Goal: Information Seeking & Learning: Learn about a topic

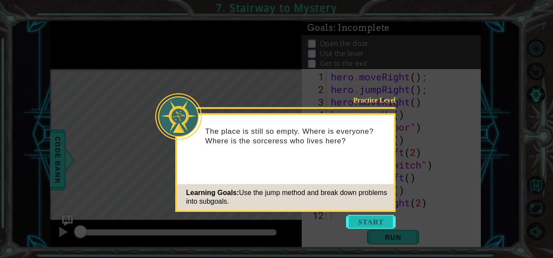
click at [358, 218] on button "Start" at bounding box center [371, 222] width 50 height 14
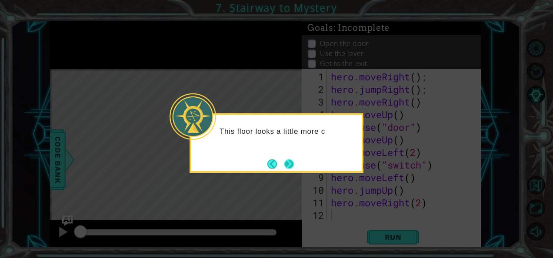
click at [286, 164] on button "Next" at bounding box center [290, 164] width 10 height 10
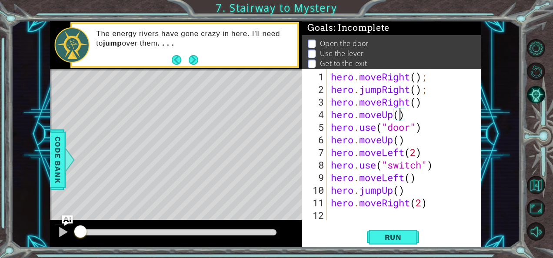
click at [400, 115] on div "hero . moveRight ( ) ; hero . jumpRight ( ) ; hero . moveRight ( ) hero . moveU…" at bounding box center [406, 158] width 154 height 177
click at [451, 135] on div "hero . moveRight ( ) ; hero . jumpRight ( ) ; hero . moveRight ( ) hero . moveU…" at bounding box center [406, 158] width 154 height 177
click at [407, 111] on div "hero . moveRight ( ) ; hero . jumpRight ( ) ; hero . moveRight ( ) hero . moveU…" at bounding box center [406, 158] width 154 height 177
drag, startPoint x: 402, startPoint y: 246, endPoint x: 398, endPoint y: 236, distance: 11.2
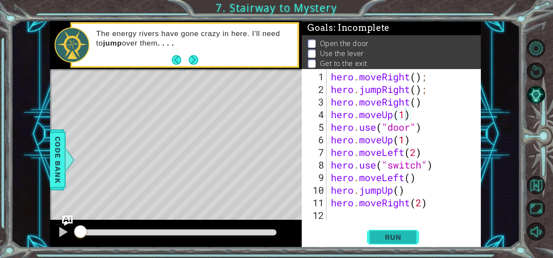
click at [398, 236] on div "hero.moveUp(1) 1 2 3 4 5 6 7 8 9 10 11 12 hero . moveRight ( ) ; hero . jumpRig…" at bounding box center [391, 158] width 179 height 179
click at [398, 236] on span "Run" at bounding box center [393, 237] width 34 height 9
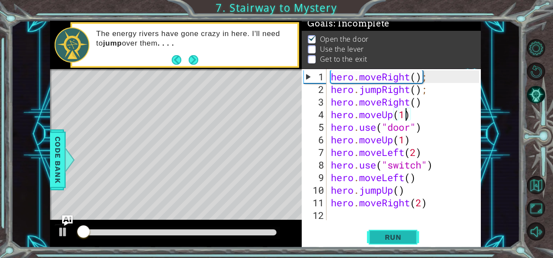
scroll to position [7, 0]
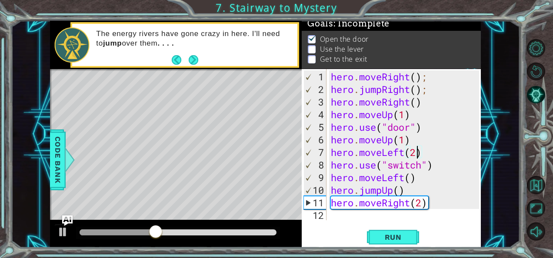
click at [416, 152] on div "hero . moveRight ( ) ; hero . jumpRight ( ) ; hero . moveRight ( ) hero . moveU…" at bounding box center [406, 158] width 154 height 177
click at [404, 140] on div "hero . moveRight ( ) ; hero . jumpRight ( ) ; hero . moveRight ( ) hero . moveU…" at bounding box center [406, 158] width 154 height 177
click at [399, 233] on span "Run" at bounding box center [393, 237] width 34 height 9
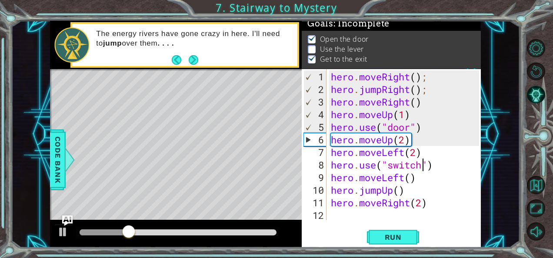
click at [425, 169] on div "hero . moveRight ( ) ; hero . jumpRight ( ) ; hero . moveRight ( ) hero . moveU…" at bounding box center [406, 158] width 154 height 177
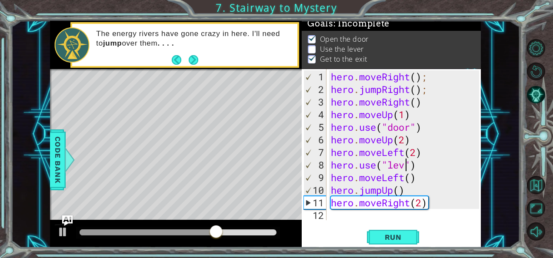
scroll to position [0, 3]
type textarea "hero.use("lever")"
click at [453, 214] on div "hero . moveRight ( ) ; hero . jumpRight ( ) ; hero . moveRight ( ) hero . moveU…" at bounding box center [406, 158] width 154 height 177
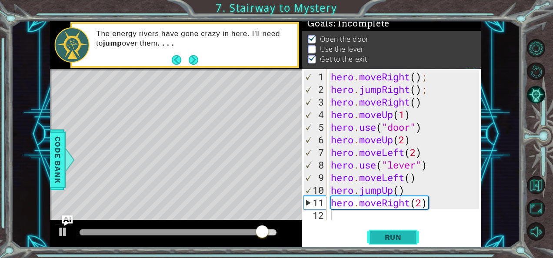
click at [393, 236] on span "Run" at bounding box center [393, 237] width 34 height 9
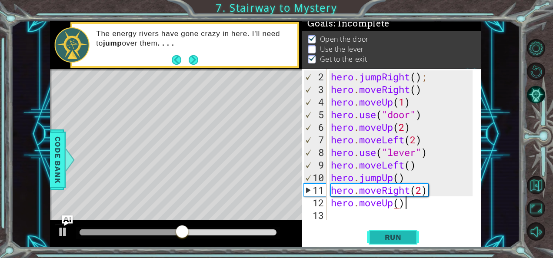
scroll to position [0, 3]
click at [396, 238] on span "Run" at bounding box center [393, 237] width 34 height 9
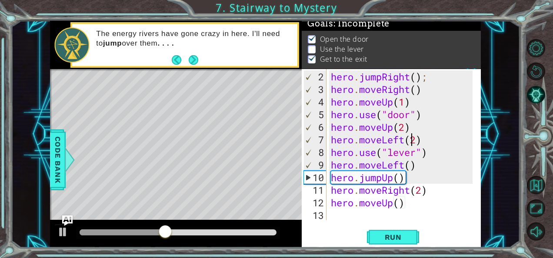
click at [414, 143] on div "hero . jumpRight ( ) ; hero . moveRight ( ) hero . moveUp ( 1 ) hero . use ( "d…" at bounding box center [403, 158] width 148 height 177
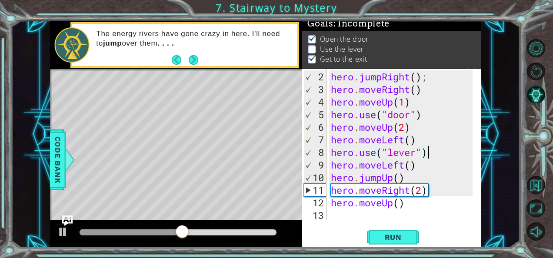
click at [440, 145] on div "hero . jumpRight ( ) ; hero . moveRight ( ) hero . moveUp ( 1 ) hero . use ( "d…" at bounding box center [403, 158] width 148 height 177
click at [382, 231] on button "Run" at bounding box center [393, 237] width 52 height 18
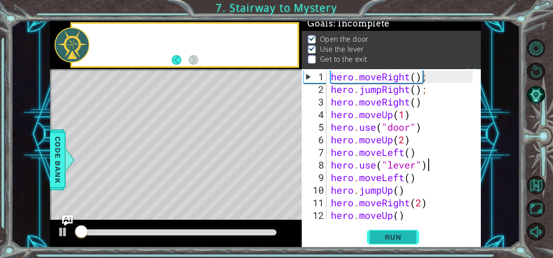
scroll to position [0, 0]
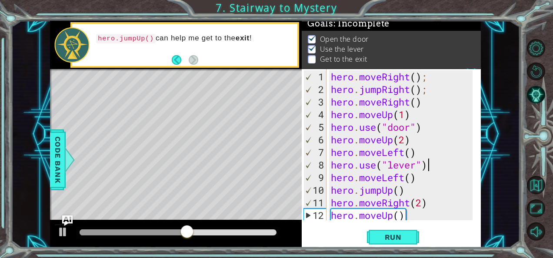
click at [412, 178] on div "hero . moveRight ( ) ; hero . jumpRight ( ) ; hero . moveRight ( ) hero . moveU…" at bounding box center [403, 158] width 148 height 177
type textarea "hero.moveLeft(2)"
click at [394, 229] on button "Run" at bounding box center [393, 237] width 52 height 18
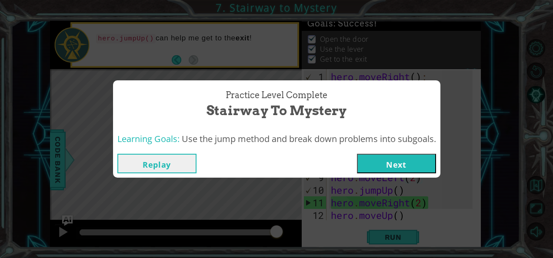
click at [392, 156] on button "Next" at bounding box center [396, 164] width 79 height 20
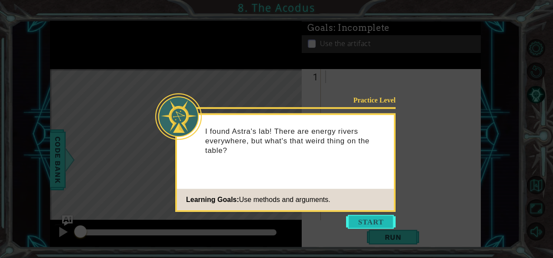
click at [358, 222] on button "Start" at bounding box center [371, 222] width 50 height 14
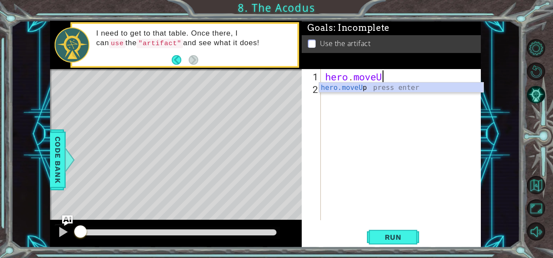
scroll to position [0, 2]
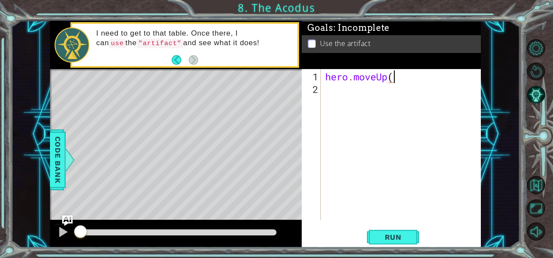
type textarea "hero.moveUp()"
type textarea "hero.moveLeft()"
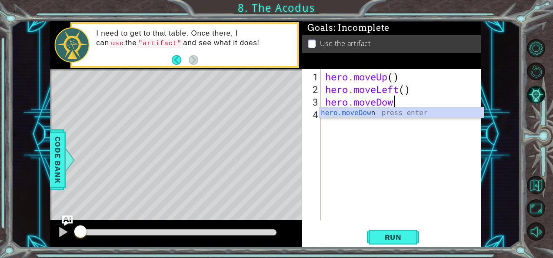
scroll to position [0, 3]
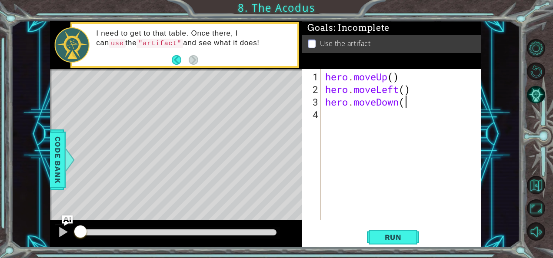
type textarea "hero.moveDown()"
click at [405, 101] on div "hero . moveUp ( ) hero . moveLeft ( ) hero . moveDown ( )" at bounding box center [404, 158] width 160 height 177
type textarea "hero.moveDown(2)"
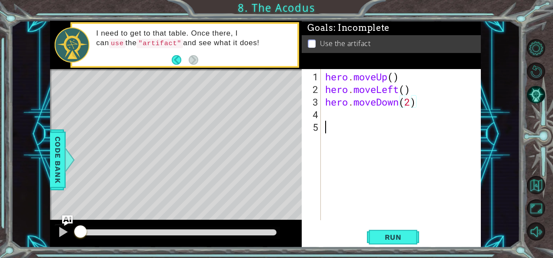
click at [402, 136] on div "hero . moveUp ( ) hero . moveLeft ( ) hero . moveDown ( 2 )" at bounding box center [404, 158] width 160 height 177
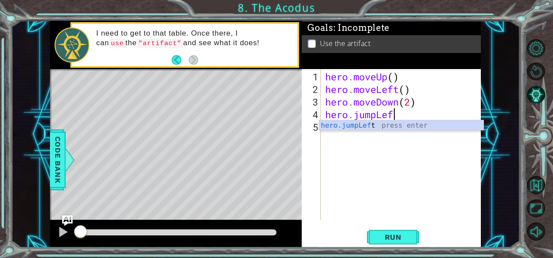
scroll to position [0, 3]
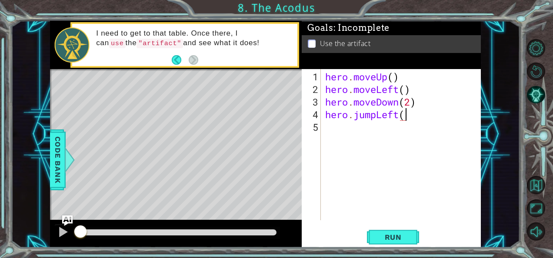
type textarea "hero.jumpLeft()"
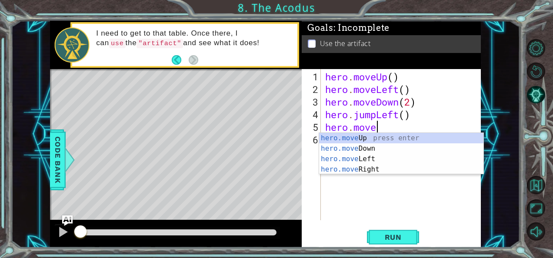
scroll to position [0, 2]
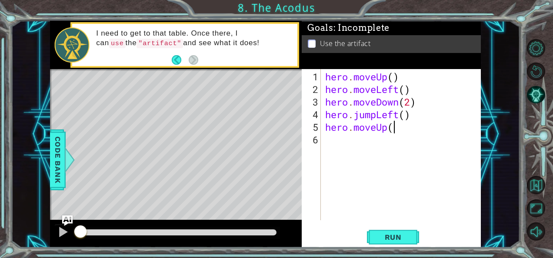
type textarea "hero.moveUp()"
click at [393, 129] on div "hero . moveUp ( ) hero . moveLeft ( ) hero . moveDown ( 2 ) hero . jumpLeft ( )…" at bounding box center [404, 158] width 160 height 177
type textarea "hero.moveUp(2)"
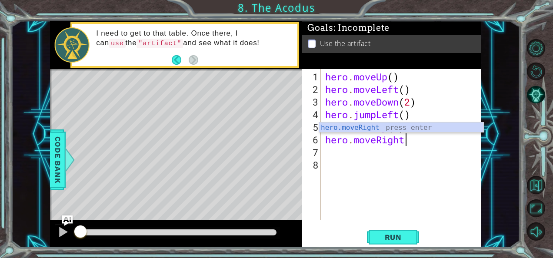
scroll to position [0, 3]
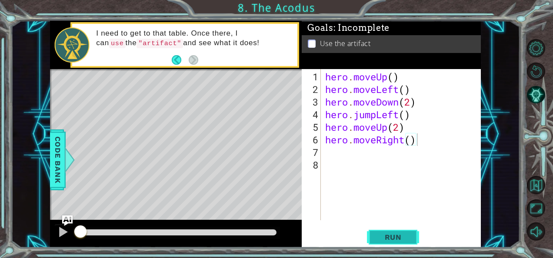
click at [396, 237] on span "Run" at bounding box center [393, 237] width 34 height 9
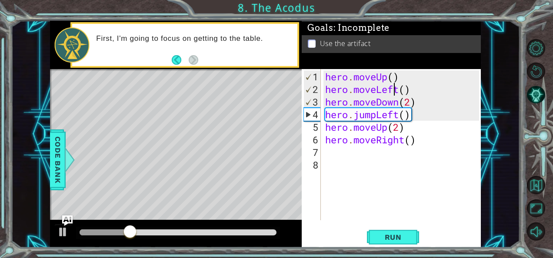
click at [396, 85] on div "hero . moveUp ( ) hero . moveLeft ( ) hero . moveDown ( 2 ) hero . jumpLeft ( )…" at bounding box center [404, 158] width 160 height 177
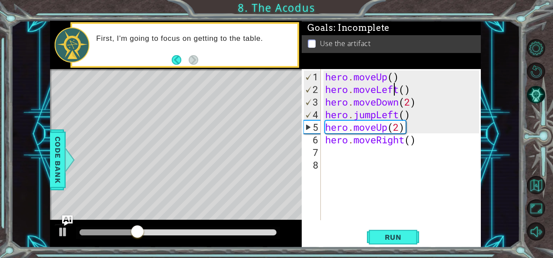
click at [396, 85] on div "hero . moveUp ( ) hero . moveLeft ( ) hero . moveDown ( 2 ) hero . jumpLeft ( )…" at bounding box center [404, 158] width 160 height 177
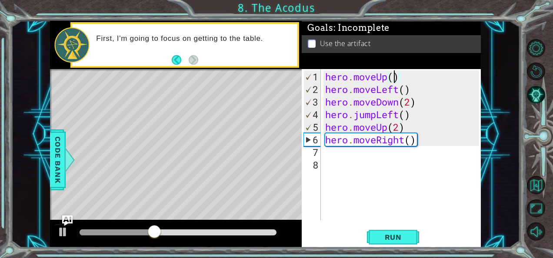
click at [392, 80] on div "hero . moveUp ( ) hero . moveLeft ( ) hero . moveDown ( 2 ) hero . jumpLeft ( )…" at bounding box center [404, 158] width 160 height 177
type textarea "hero.moveUp(2)"
click at [375, 236] on button "Run" at bounding box center [393, 237] width 52 height 18
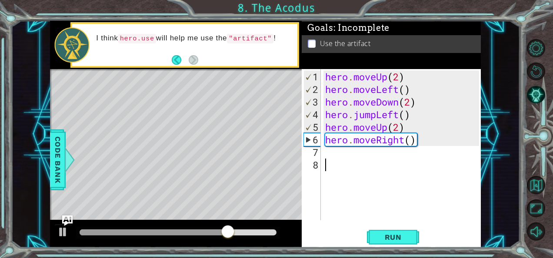
click at [328, 167] on div "hero . moveUp ( 2 ) hero . moveLeft ( ) hero . moveDown ( 2 ) hero . jumpLeft (…" at bounding box center [404, 158] width 160 height 177
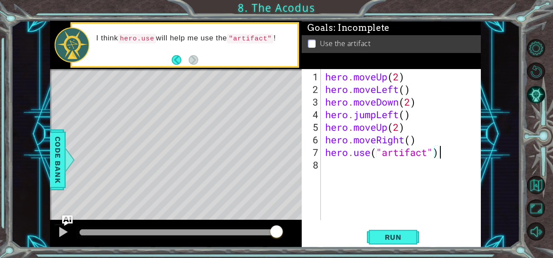
scroll to position [0, 5]
type textarea "hero.use("artifact")"
click at [405, 234] on span "Run" at bounding box center [393, 237] width 34 height 9
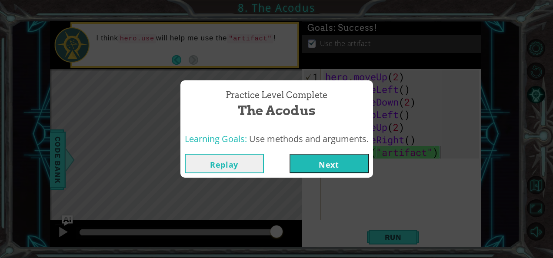
click at [328, 162] on button "Next" at bounding box center [329, 164] width 79 height 20
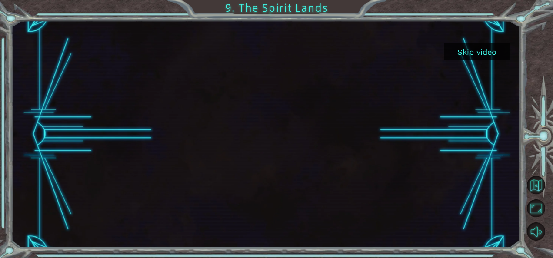
click at [477, 51] on button "Skip video" at bounding box center [477, 52] width 65 height 17
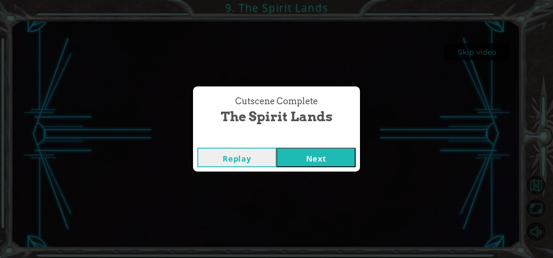
click at [335, 153] on button "Next" at bounding box center [316, 158] width 79 height 20
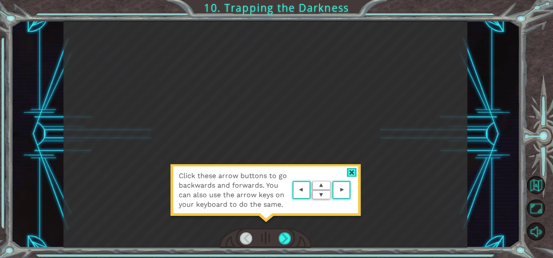
click at [351, 175] on div at bounding box center [352, 172] width 10 height 9
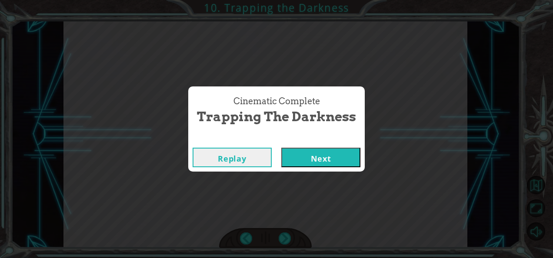
click at [332, 164] on button "Next" at bounding box center [320, 158] width 79 height 20
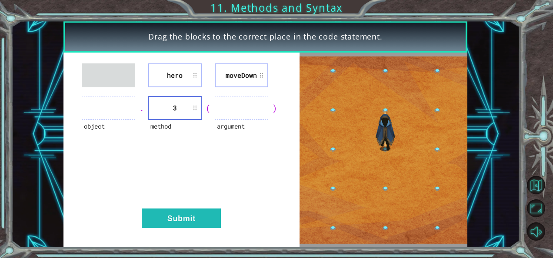
drag, startPoint x: 208, startPoint y: 114, endPoint x: 225, endPoint y: 114, distance: 17.4
click at [225, 114] on div "object . method 3 ( argument )" at bounding box center [181, 108] width 214 height 24
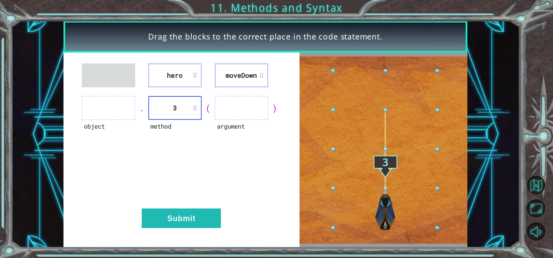
click at [219, 168] on div "hero [GEOGRAPHIC_DATA] object . method 3 ( argument ) Submit" at bounding box center [182, 150] width 236 height 195
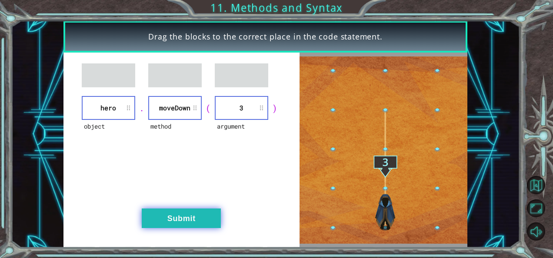
click at [184, 211] on button "Submit" at bounding box center [181, 219] width 79 height 20
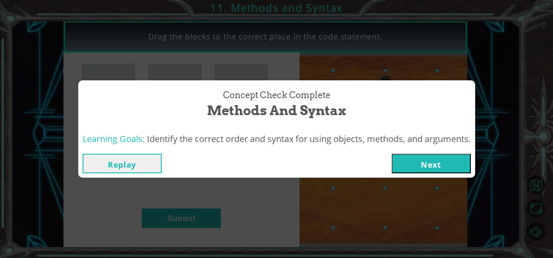
click at [396, 166] on button "Next" at bounding box center [431, 164] width 79 height 20
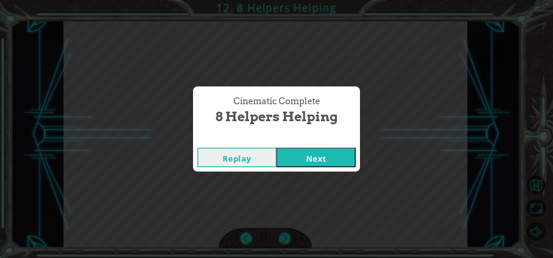
click at [293, 160] on button "Next" at bounding box center [316, 158] width 79 height 20
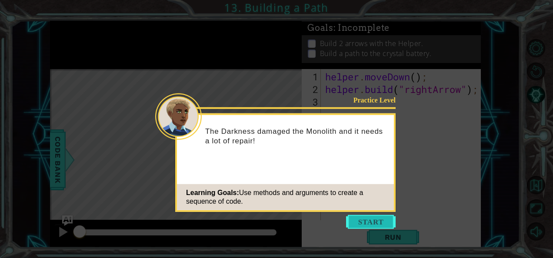
click at [369, 222] on button "Start" at bounding box center [371, 222] width 50 height 14
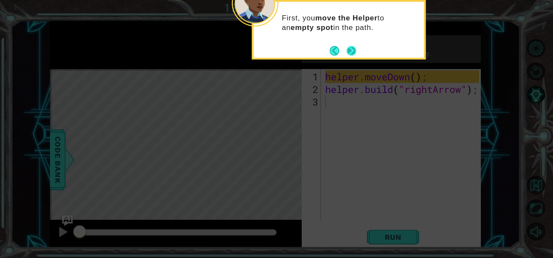
click at [354, 54] on button "Next" at bounding box center [352, 51] width 10 height 10
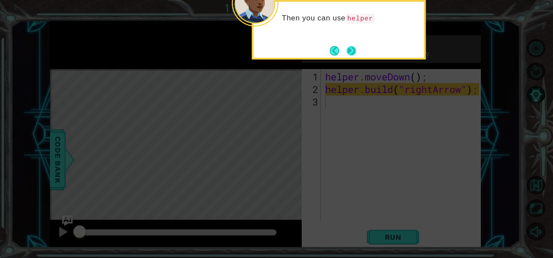
click at [351, 52] on button "Next" at bounding box center [352, 51] width 10 height 10
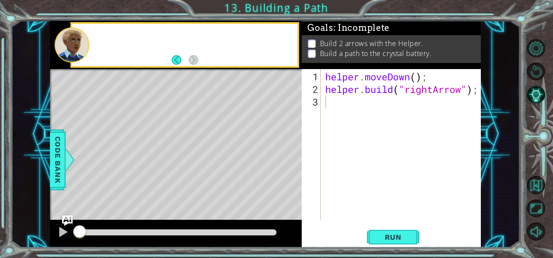
click at [351, 52] on p "Build a path to the crystal battery." at bounding box center [376, 54] width 112 height 10
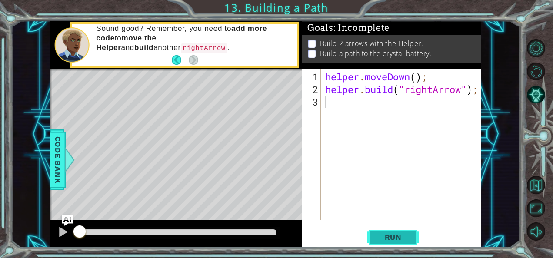
click at [382, 233] on span "Run" at bounding box center [393, 237] width 34 height 9
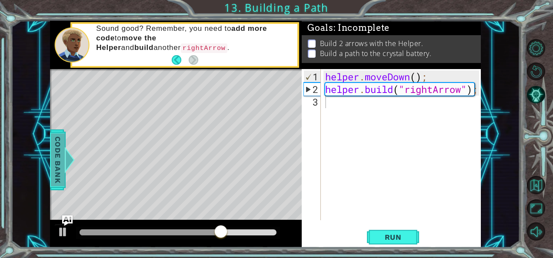
click at [63, 154] on span "Code Bank" at bounding box center [58, 160] width 14 height 53
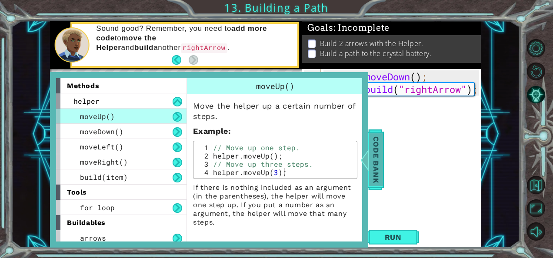
click at [375, 164] on span "Code Bank" at bounding box center [376, 160] width 14 height 53
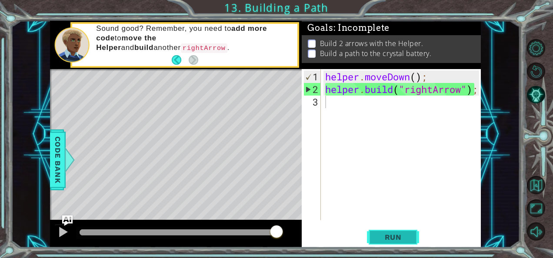
click at [388, 238] on span "Run" at bounding box center [393, 237] width 34 height 9
click at [337, 117] on div "helper . moveDown ( ) ; helper . build ( "rightArrow" ) ;" at bounding box center [404, 158] width 160 height 177
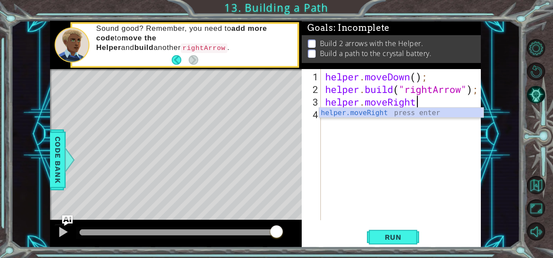
scroll to position [0, 4]
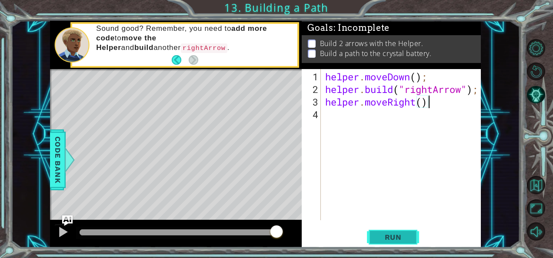
type textarea "helper.moveRight()"
click at [400, 237] on span "Run" at bounding box center [393, 237] width 34 height 9
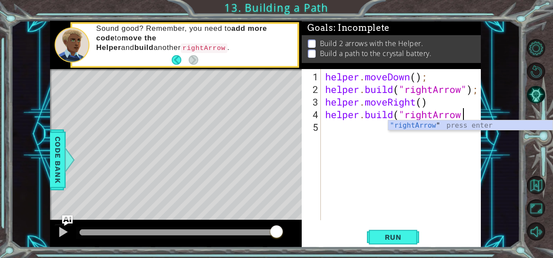
scroll to position [0, 6]
type textarea "[DOMAIN_NAME]("rightArrow")"
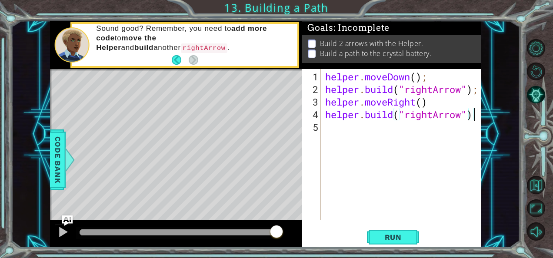
click at [331, 127] on div "helper . moveDown ( ) ; helper . build ( "rightArrow" ) ; helper . moveRight ( …" at bounding box center [404, 158] width 160 height 177
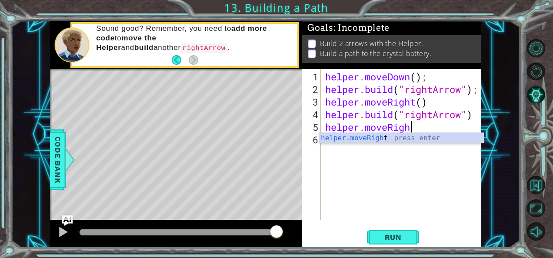
scroll to position [0, 3]
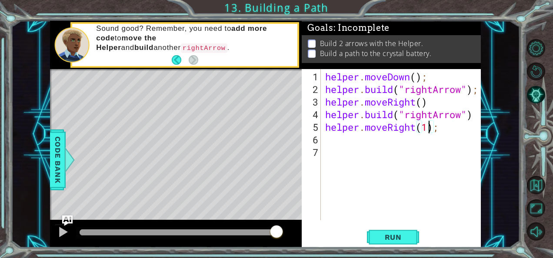
type textarea "helper.moveRight();"
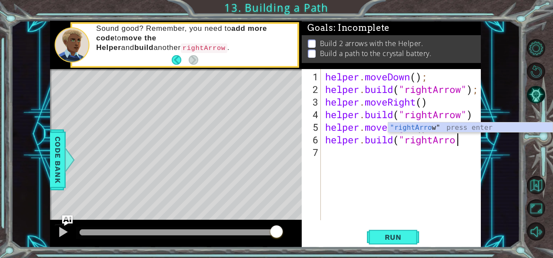
scroll to position [0, 6]
type textarea "[DOMAIN_NAME]("rightArrow)"
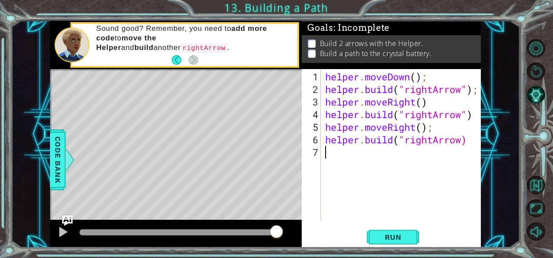
click at [367, 159] on div "helper . moveDown ( ) ; helper . build ( "rightArrow" ) ; helper . moveRight ( …" at bounding box center [404, 158] width 160 height 177
click at [463, 136] on div "helper . moveDown ( ) ; helper . build ( "rightArrow" ) ; helper . moveRight ( …" at bounding box center [404, 158] width 160 height 177
type textarea "[DOMAIN_NAME]("rightArrow")"
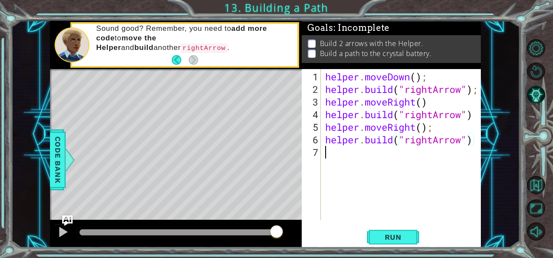
click at [421, 197] on div "helper . moveDown ( ) ; helper . build ( "rightArrow" ) ; helper . moveRight ( …" at bounding box center [404, 158] width 160 height 177
click at [382, 233] on span "Run" at bounding box center [393, 237] width 34 height 9
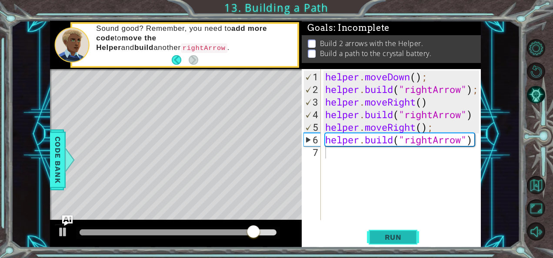
click at [386, 233] on span "Run" at bounding box center [393, 237] width 34 height 9
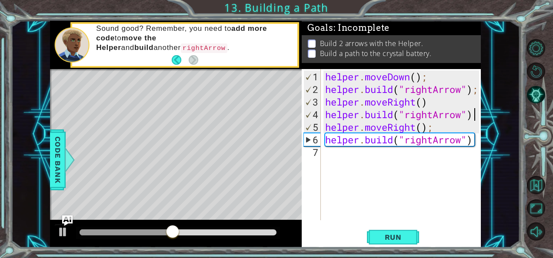
click at [476, 112] on div "helper . moveDown ( ) ; helper . build ( "rightArrow" ) ; helper . moveRight ( …" at bounding box center [404, 158] width 160 height 177
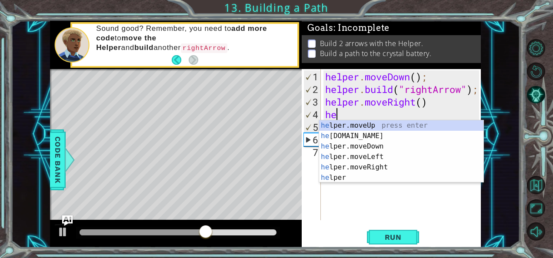
type textarea "h"
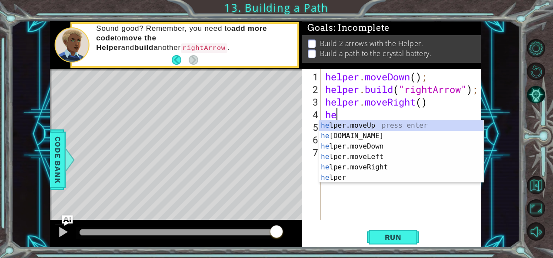
type textarea "h"
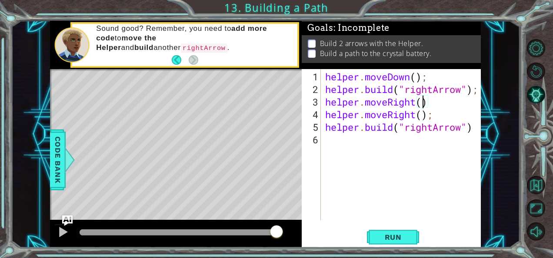
scroll to position [0, 4]
type textarea "helper.moveRight(2)"
click at [388, 230] on button "Run" at bounding box center [393, 237] width 52 height 18
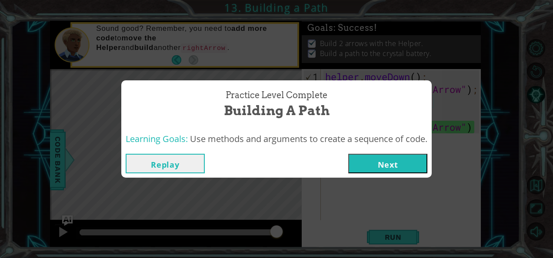
click at [372, 162] on button "Next" at bounding box center [387, 164] width 79 height 20
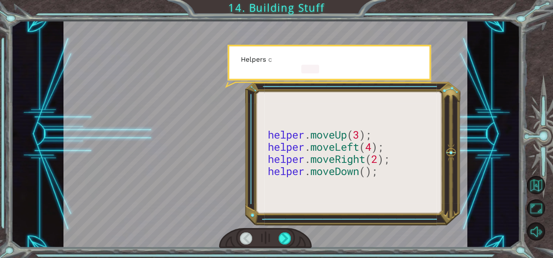
click at [66, 40] on div at bounding box center [266, 135] width 405 height 228
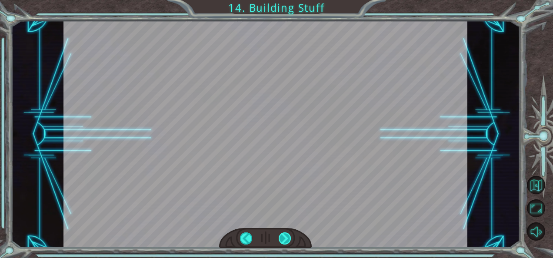
click at [286, 241] on div at bounding box center [285, 239] width 12 height 12
click at [281, 239] on div at bounding box center [285, 239] width 12 height 12
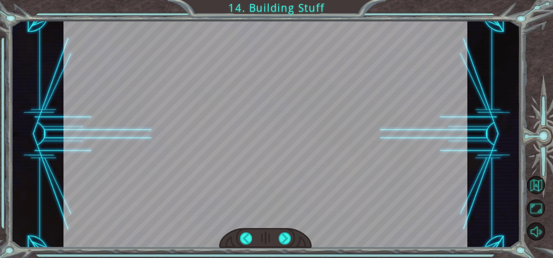
drag, startPoint x: 281, startPoint y: 239, endPoint x: 244, endPoint y: 206, distance: 49.0
click at [244, 206] on div at bounding box center [266, 135] width 405 height 228
click at [243, 238] on div at bounding box center [246, 239] width 12 height 12
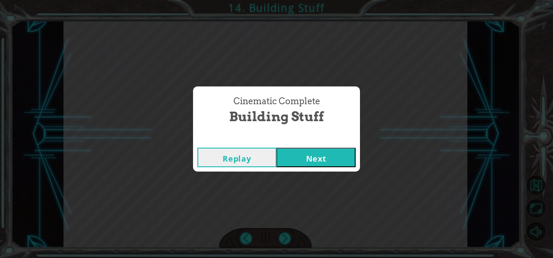
click at [302, 164] on button "Next" at bounding box center [316, 158] width 79 height 20
click at [314, 151] on button "Next" at bounding box center [316, 158] width 79 height 20
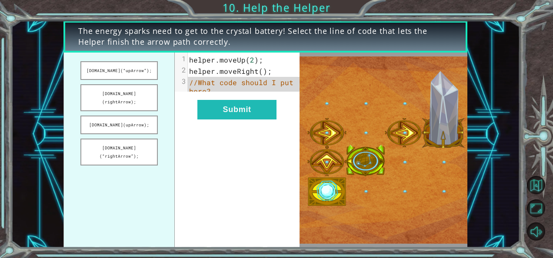
drag, startPoint x: 112, startPoint y: 100, endPoint x: 220, endPoint y: 85, distance: 108.5
click at [220, 85] on div "helper.build(“upArrow”); helper.build(rightArrow); helper.build(upArrow); helpe…" at bounding box center [182, 150] width 236 height 195
click at [119, 92] on button "[DOMAIN_NAME](rightArrow);" at bounding box center [118, 97] width 77 height 27
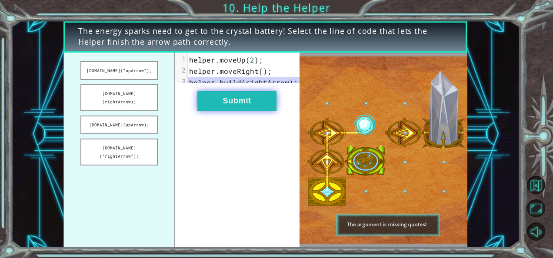
click at [213, 109] on button "Submit" at bounding box center [236, 101] width 79 height 20
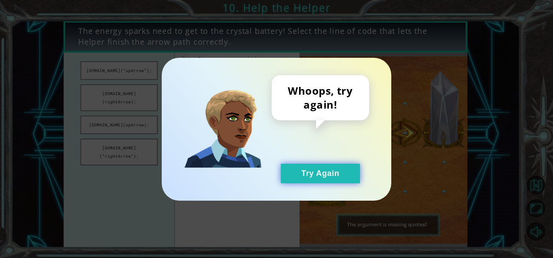
click at [292, 170] on button "Try Again" at bounding box center [320, 174] width 79 height 20
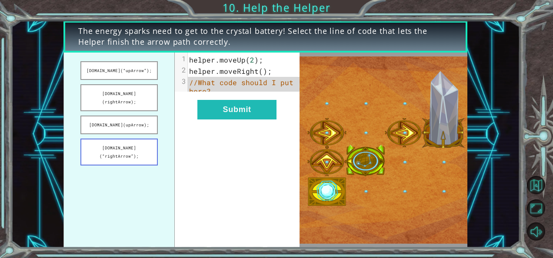
click at [108, 145] on button "[DOMAIN_NAME](“rightArrow”);" at bounding box center [118, 152] width 77 height 27
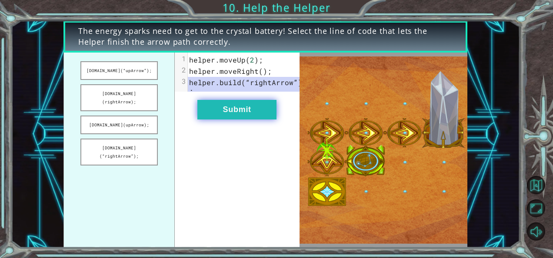
click at [219, 114] on button "Submit" at bounding box center [236, 110] width 79 height 20
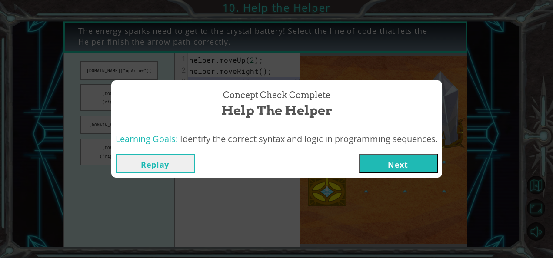
click at [371, 168] on button "Next" at bounding box center [398, 164] width 79 height 20
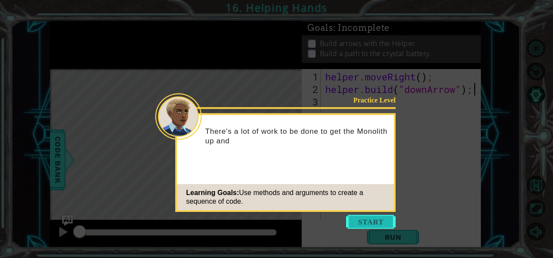
click at [353, 224] on button "Start" at bounding box center [371, 222] width 50 height 14
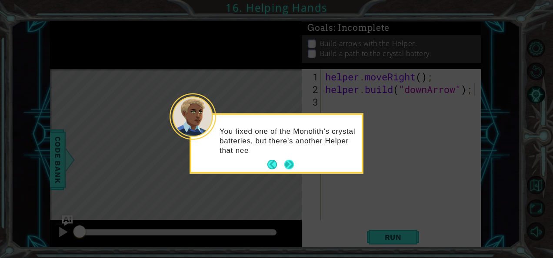
click at [291, 162] on button "Next" at bounding box center [290, 165] width 10 height 10
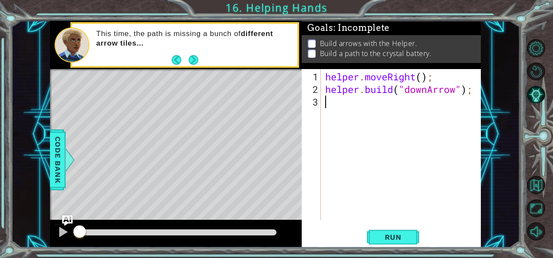
click at [333, 106] on div "helper . moveRight ( ) ; helper . build ( "downArrow" ) ;" at bounding box center [404, 158] width 160 height 177
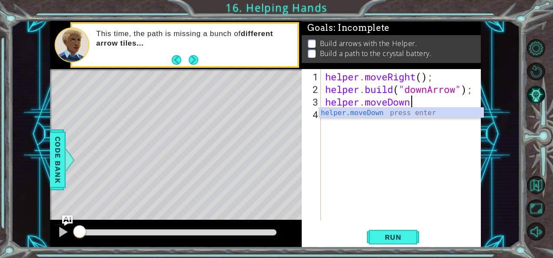
scroll to position [0, 3]
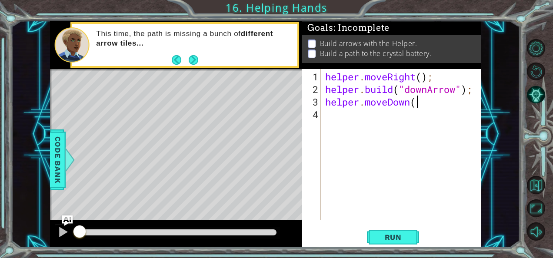
type textarea "helper.moveDown()"
type textarea "[DOMAIN_NAME]("rightArrow")"
click at [336, 131] on div "helper . moveRight ( ) ; helper . build ( "downArrow" ) ; helper . moveDown ( )…" at bounding box center [404, 158] width 160 height 177
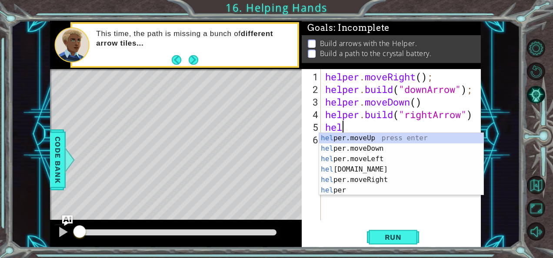
scroll to position [0, 0]
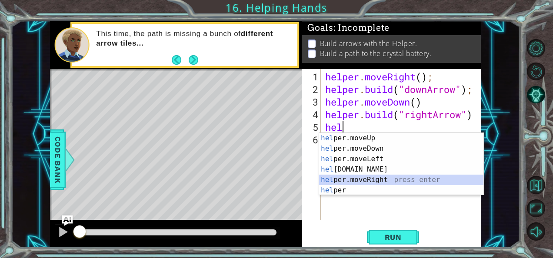
click at [340, 179] on div "hel per.moveUp press enter hel per.moveDown press enter hel per.moveLeft press …" at bounding box center [401, 175] width 165 height 84
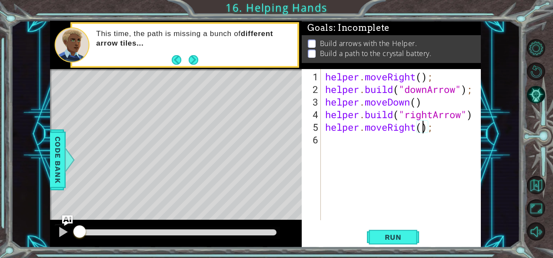
type textarea "helper.moveRight();"
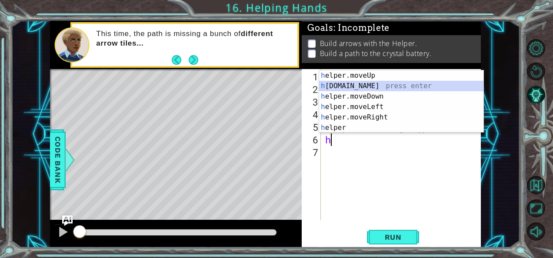
click at [355, 90] on div "h elper.moveUp press enter h elper.build press enter h elper.moveDown press ent…" at bounding box center [401, 112] width 165 height 84
type textarea "[DOMAIN_NAME]("rightArrow");"
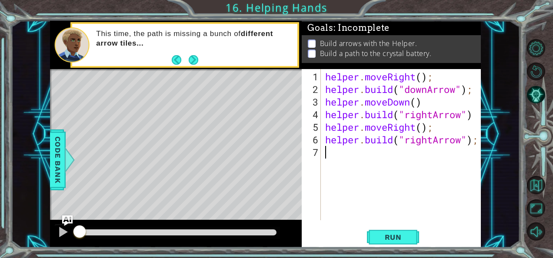
click at [382, 184] on div "helper . moveRight ( ) ; helper . build ( "downArrow" ) ; helper . moveDown ( )…" at bounding box center [404, 158] width 160 height 177
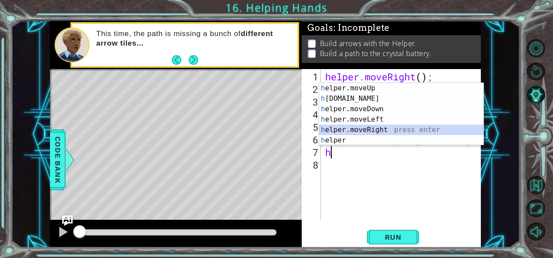
click at [344, 129] on div "h elper.moveUp press enter h elper.build press enter h elper.moveDown press ent…" at bounding box center [401, 125] width 165 height 84
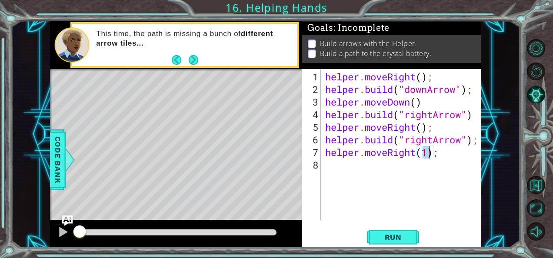
type textarea "helper.moveRight();"
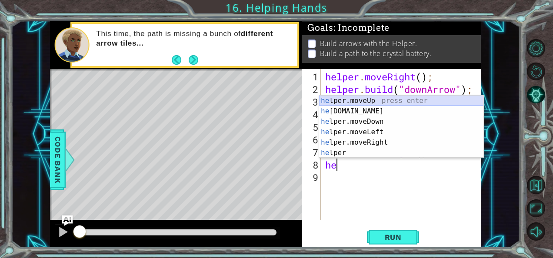
click at [343, 100] on div "he lper.moveUp press enter he lper.build press enter he lper.moveDown press ent…" at bounding box center [401, 138] width 165 height 84
type textarea "helper.moveUp(1);"
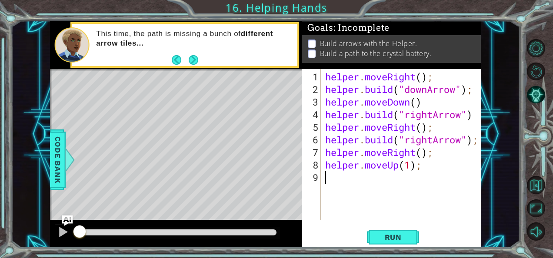
click at [425, 176] on div "helper . moveRight ( ) ; helper . build ( "downArrow" ) ; helper . moveDown ( )…" at bounding box center [404, 158] width 160 height 177
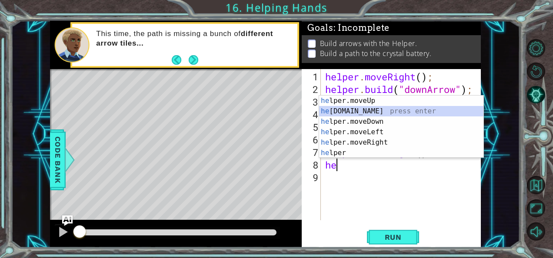
click at [366, 113] on div "he lper.moveUp press enter he lper.build press enter he lper.moveDown press ent…" at bounding box center [401, 138] width 165 height 84
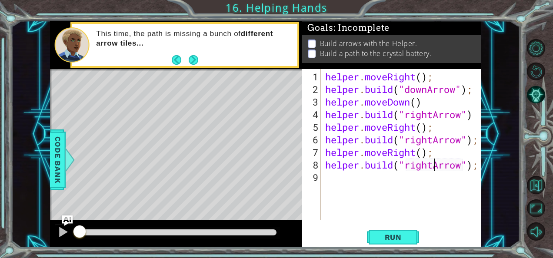
click at [432, 168] on div "helper . moveRight ( ) ; helper . build ( "downArrow" ) ; helper . moveDown ( )…" at bounding box center [404, 158] width 160 height 177
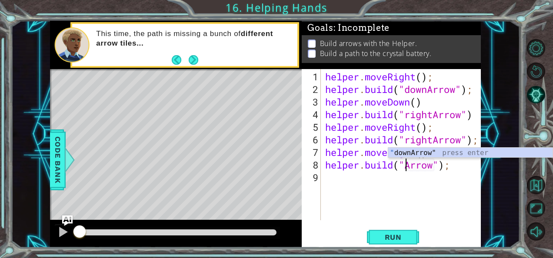
scroll to position [0, 4]
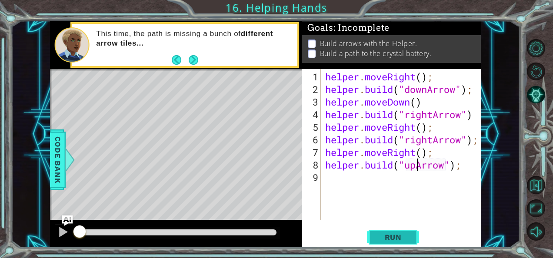
type textarea "helper.build("upArrow");"
click at [384, 232] on button "Run" at bounding box center [393, 237] width 52 height 18
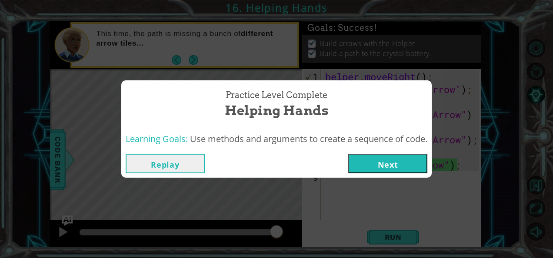
click at [381, 165] on button "Next" at bounding box center [387, 164] width 79 height 20
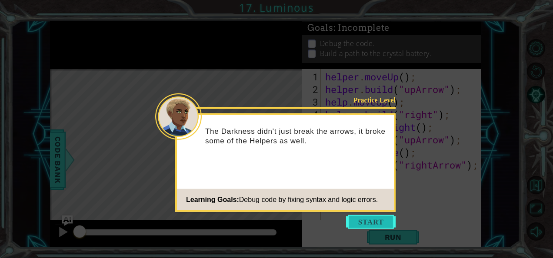
click at [364, 220] on button "Start" at bounding box center [371, 222] width 50 height 14
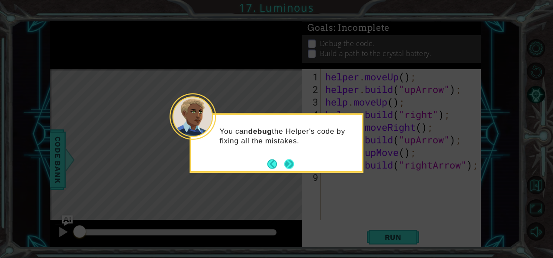
click at [292, 169] on button "Next" at bounding box center [290, 164] width 10 height 10
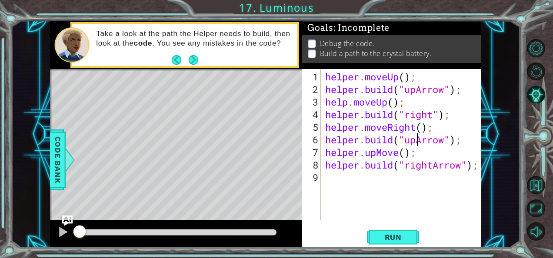
click at [416, 144] on div "helper . moveUp ( ) ; helper . build ( "upArrow" ) ; help . moveUp ( ) ; helper…" at bounding box center [404, 158] width 160 height 177
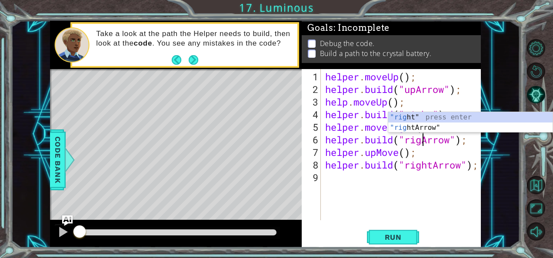
scroll to position [0, 4]
type textarea "[DOMAIN_NAME]("rightArrow");"
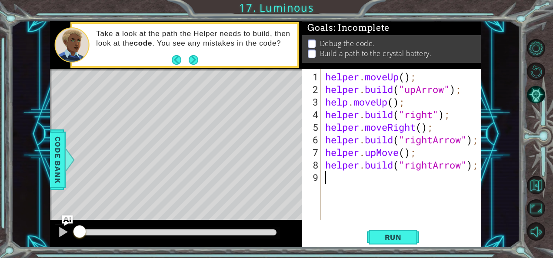
click at [458, 206] on div "helper . moveUp ( ) ; helper . build ( "upArrow" ) ; help . moveUp ( ) ; helper…" at bounding box center [404, 158] width 160 height 177
click at [373, 154] on div "helper . moveUp ( ) ; helper . build ( "upArrow" ) ; help . moveUp ( ) ; helper…" at bounding box center [404, 158] width 160 height 177
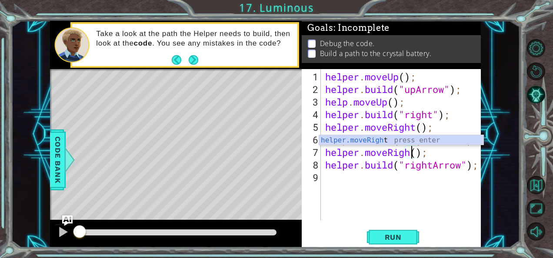
scroll to position [0, 4]
type textarea "helper.moveRight();"
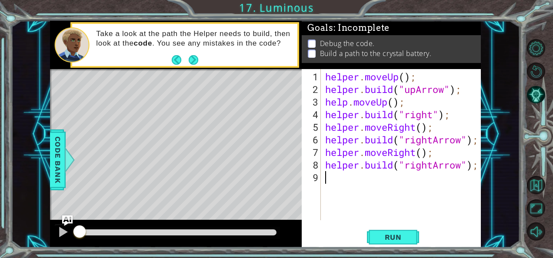
click at [445, 208] on div "helper . moveUp ( ) ; helper . build ( "upArrow" ) ; help . moveUp ( ) ; helper…" at bounding box center [404, 158] width 160 height 177
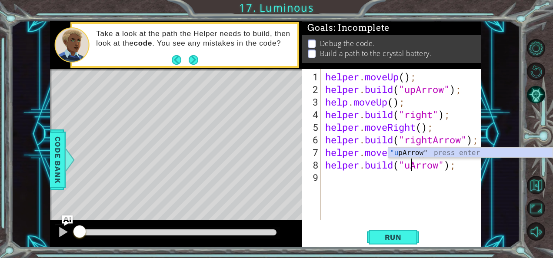
type textarea "helper.build("upArrow");"
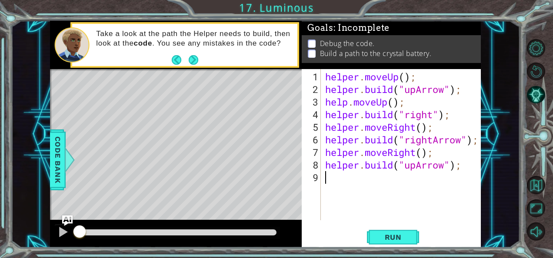
click at [423, 218] on div "helper . moveUp ( ) ; helper . build ( "upArrow" ) ; help . moveUp ( ) ; helper…" at bounding box center [404, 158] width 160 height 177
click at [395, 236] on span "Run" at bounding box center [393, 237] width 34 height 9
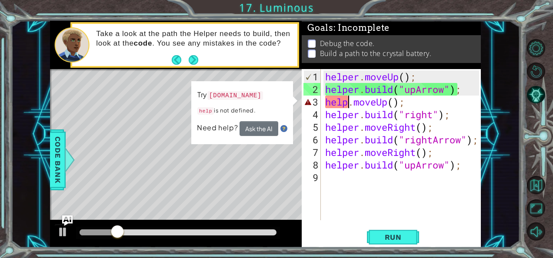
click at [348, 103] on div "helper . moveUp ( ) ; helper . build ( "upArrow" ) ; help . moveUp ( ) ; helper…" at bounding box center [404, 158] width 160 height 177
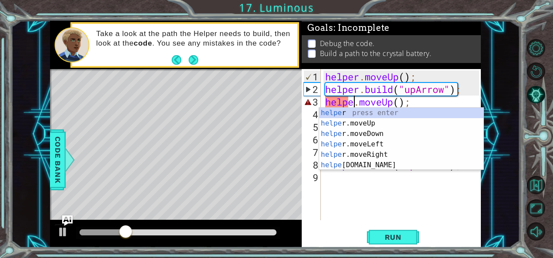
scroll to position [0, 1]
type textarea "helper.moveUp();"
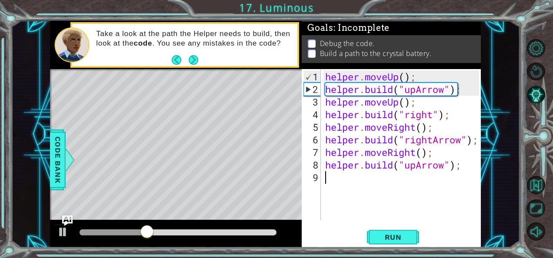
click at [420, 200] on div "helper . moveUp ( ) ; helper . build ( "upArrow" ) ; helper . moveUp ( ) ; help…" at bounding box center [404, 158] width 160 height 177
click at [387, 233] on span "Run" at bounding box center [393, 237] width 34 height 9
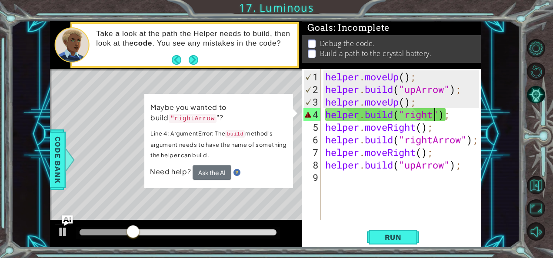
click at [437, 116] on div "helper . moveUp ( ) ; helper . build ( "upArrow" ) ; helper . moveUp ( ) ; help…" at bounding box center [404, 158] width 160 height 177
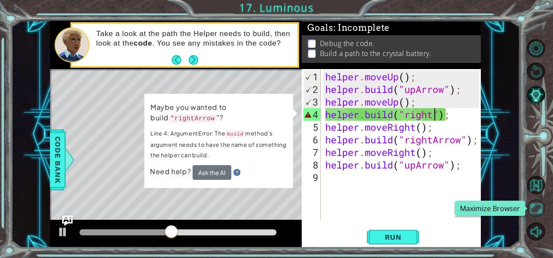
scroll to position [0, 5]
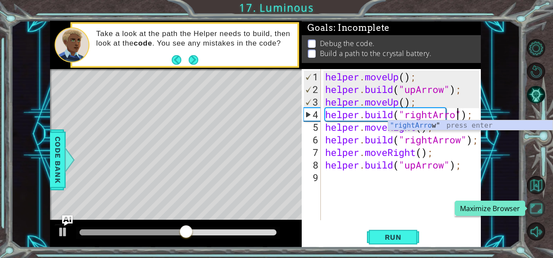
type textarea "[DOMAIN_NAME]("rightArrow");"
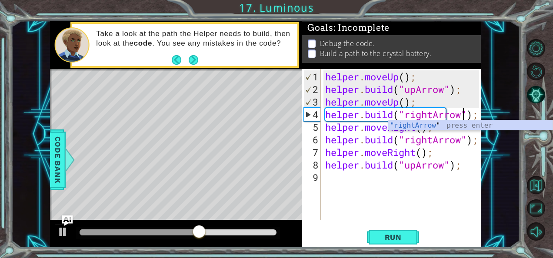
click at [413, 220] on div "helper . moveUp ( ) ; helper . build ( "upArrow" ) ; helper . moveUp ( ) ; help…" at bounding box center [404, 158] width 160 height 177
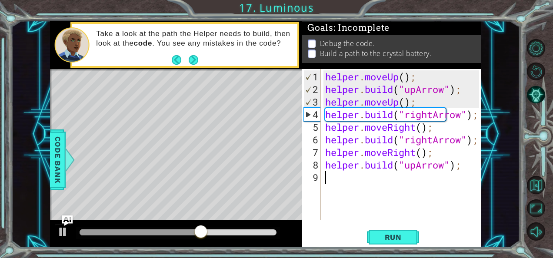
scroll to position [0, 0]
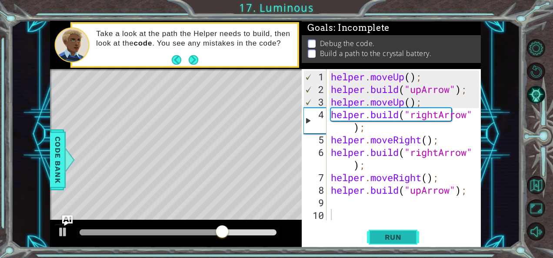
click at [400, 236] on span "Run" at bounding box center [393, 237] width 34 height 9
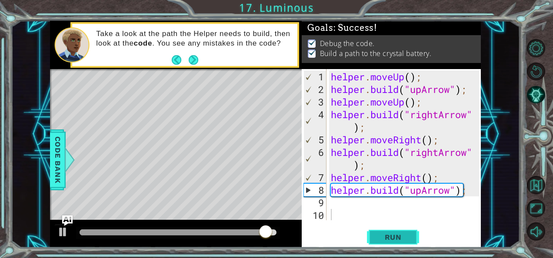
click at [400, 236] on span "Run" at bounding box center [393, 237] width 34 height 9
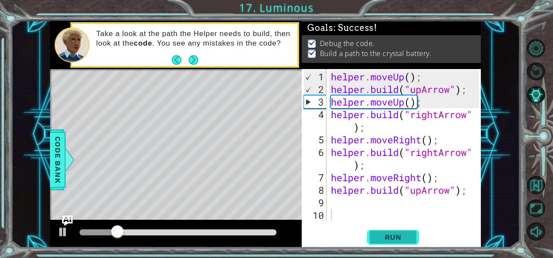
click at [400, 236] on span "Run" at bounding box center [393, 237] width 34 height 9
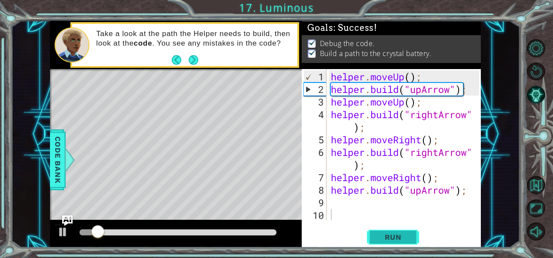
click at [400, 236] on span "Run" at bounding box center [393, 237] width 34 height 9
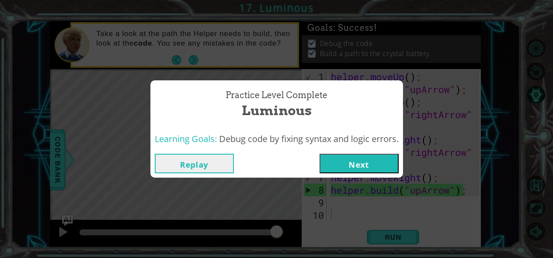
click at [341, 170] on button "Next" at bounding box center [359, 164] width 79 height 20
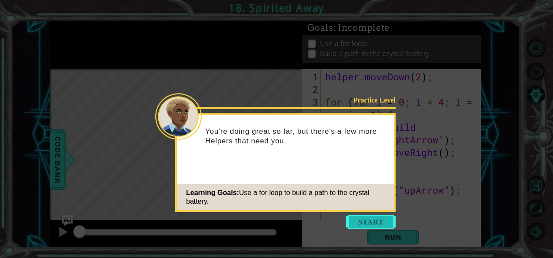
click at [355, 221] on button "Start" at bounding box center [371, 222] width 50 height 14
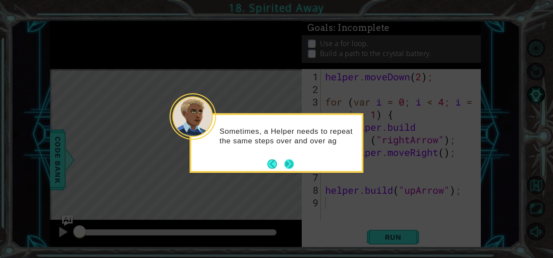
click at [287, 161] on button "Next" at bounding box center [290, 164] width 10 height 10
